Goal: Check status

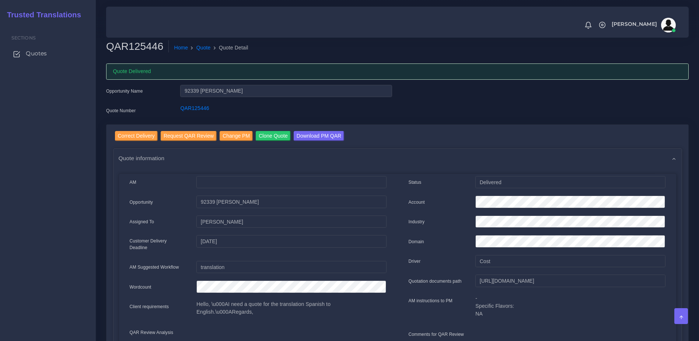
click at [47, 58] on link "Quotes" at bounding box center [48, 53] width 85 height 15
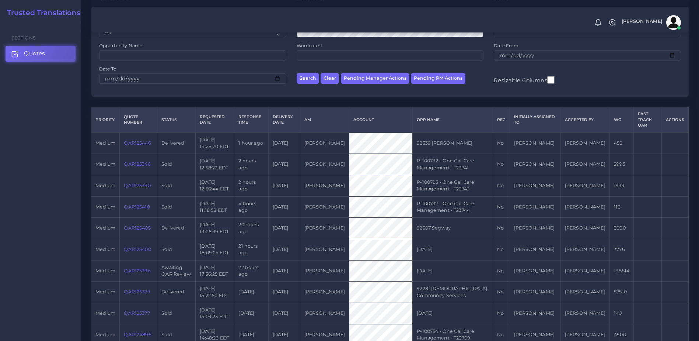
scroll to position [147, 0]
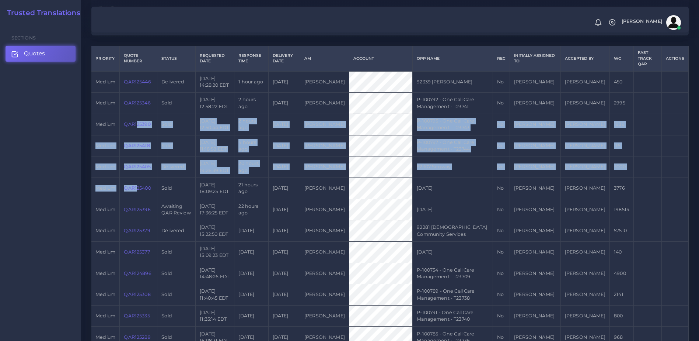
drag, startPoint x: 136, startPoint y: 188, endPoint x: 148, endPoint y: 95, distance: 94.0
click at [147, 100] on link "QAR125346" at bounding box center [137, 103] width 27 height 6
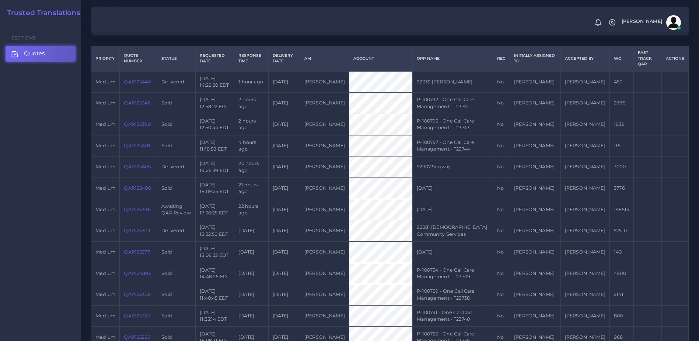
click at [146, 80] on td "QAR125446" at bounding box center [139, 81] width 38 height 21
click at [144, 79] on link "QAR125446" at bounding box center [137, 82] width 27 height 6
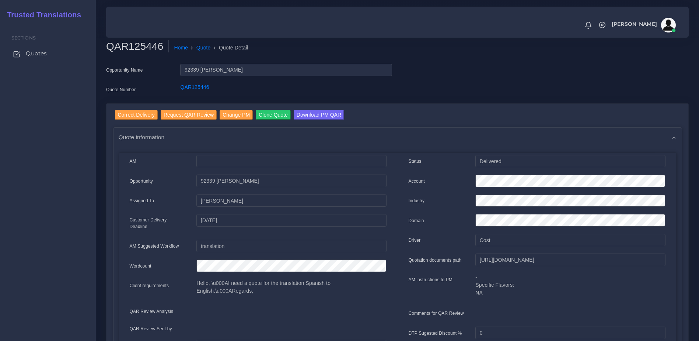
click at [36, 50] on span "Quotes" at bounding box center [36, 53] width 21 height 8
